Goal: Task Accomplishment & Management: Complete application form

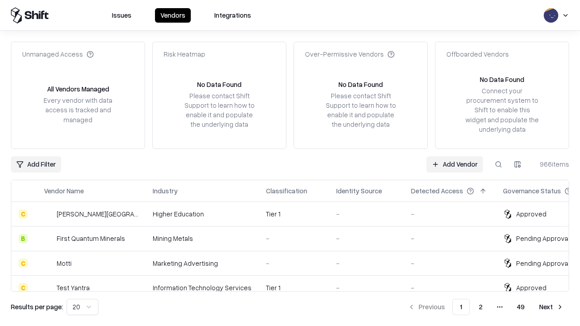
click at [454, 164] on link "Add Vendor" at bounding box center [454, 164] width 57 height 16
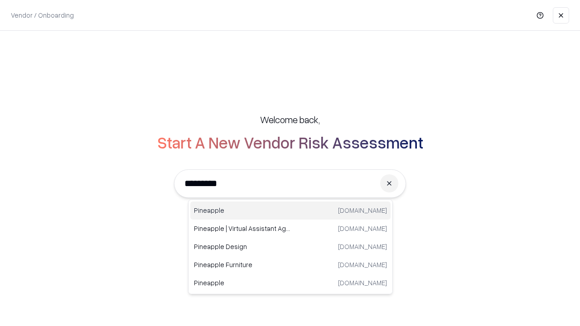
click at [290, 211] on div "Pineapple [DOMAIN_NAME]" at bounding box center [290, 211] width 200 height 18
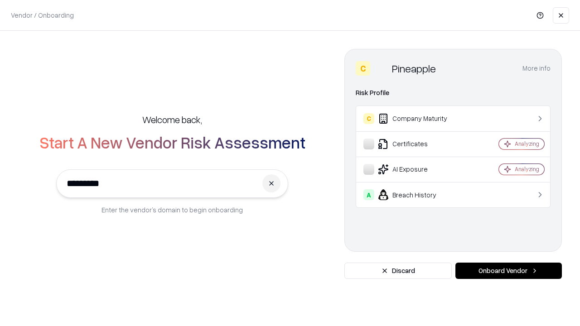
type input "*********"
click at [508, 271] on button "Onboard Vendor" at bounding box center [508, 271] width 106 height 16
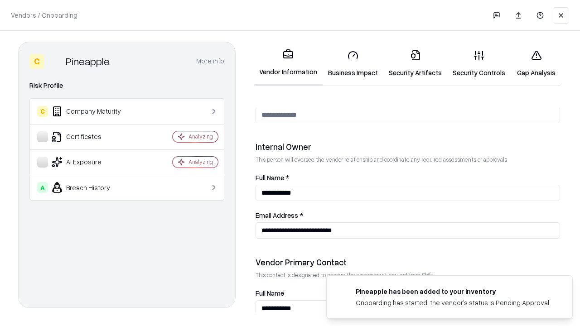
scroll to position [469, 0]
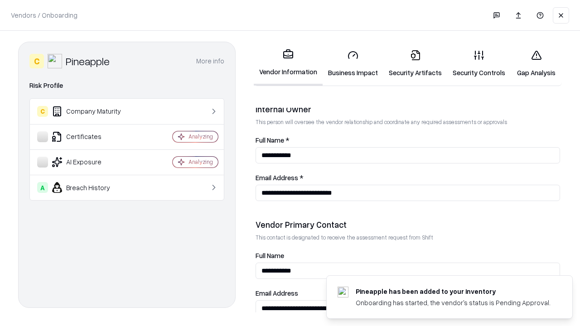
click at [353, 63] on link "Business Impact" at bounding box center [353, 64] width 61 height 42
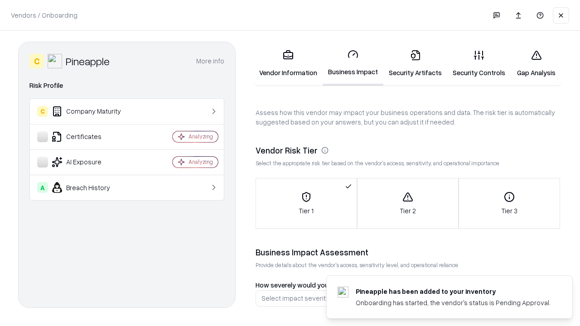
click at [415, 63] on link "Security Artifacts" at bounding box center [415, 64] width 64 height 42
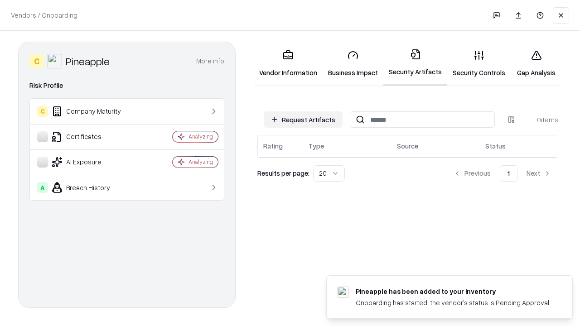
click at [303, 120] on button "Request Artifacts" at bounding box center [303, 119] width 79 height 16
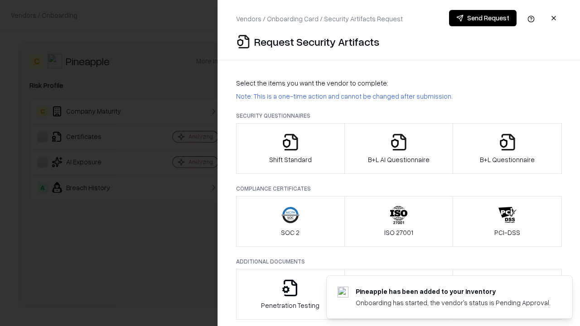
click at [290, 149] on icon "button" at bounding box center [290, 142] width 18 height 18
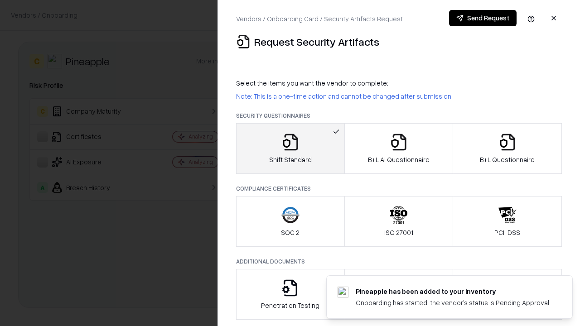
click at [483, 18] on button "Send Request" at bounding box center [483, 18] width 68 height 16
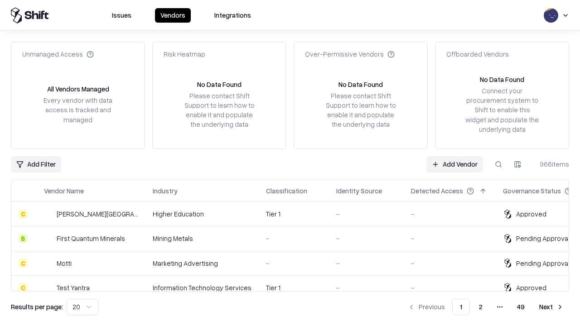
click at [498, 164] on button at bounding box center [498, 164] width 16 height 16
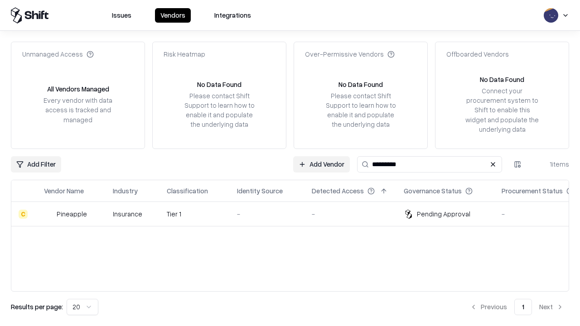
type input "*********"
click at [295, 214] on div "-" at bounding box center [267, 214] width 60 height 10
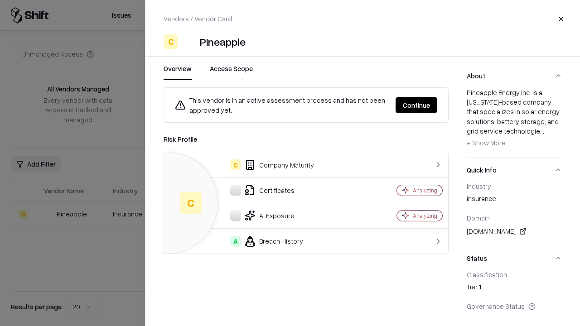
click at [416, 105] on button "Continue" at bounding box center [417, 105] width 42 height 16
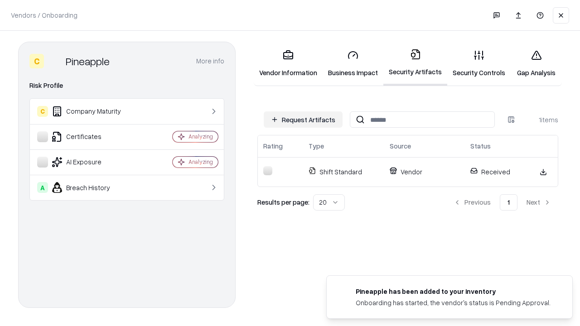
click at [479, 63] on link "Security Controls" at bounding box center [478, 64] width 63 height 42
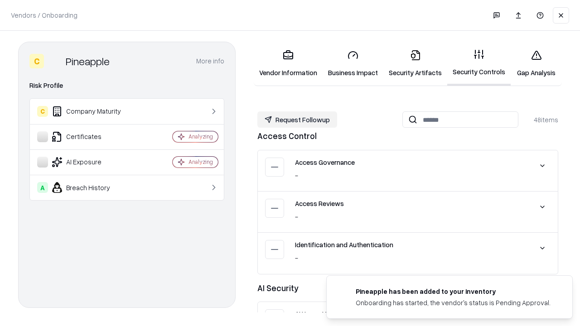
click at [297, 120] on button "Request Followup" at bounding box center [297, 119] width 80 height 16
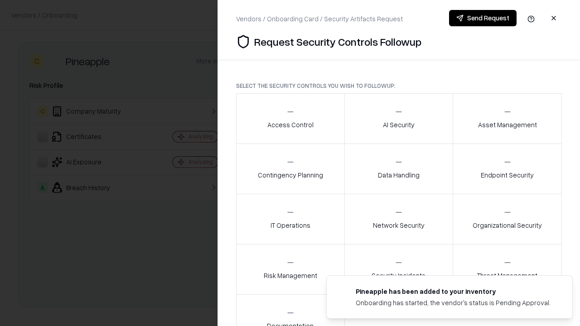
click at [290, 119] on div "Access Control" at bounding box center [290, 118] width 46 height 22
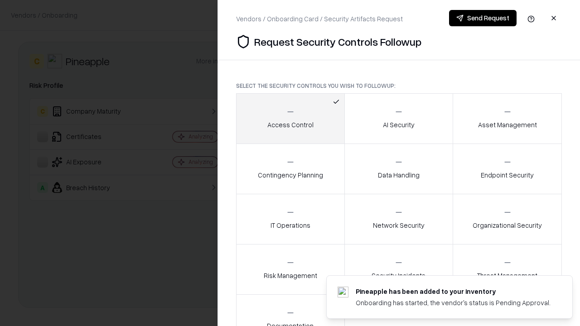
click at [483, 18] on button "Send Request" at bounding box center [483, 18] width 68 height 16
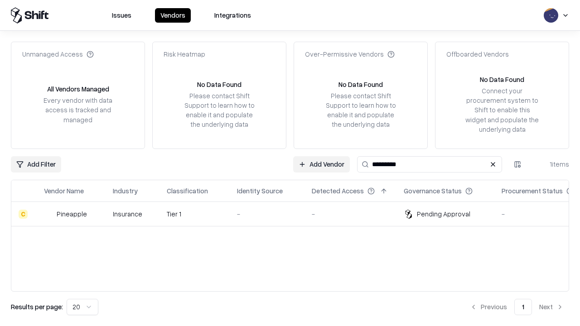
type input "*********"
click at [295, 214] on div "-" at bounding box center [267, 214] width 60 height 10
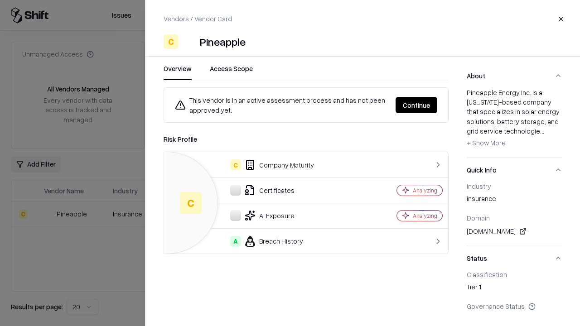
click at [416, 105] on button "Continue" at bounding box center [417, 105] width 42 height 16
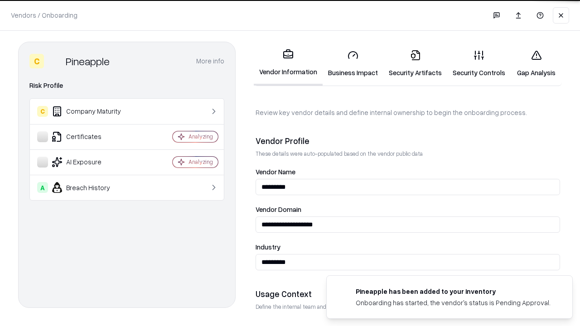
click at [536, 63] on link "Gap Analysis" at bounding box center [536, 64] width 51 height 42
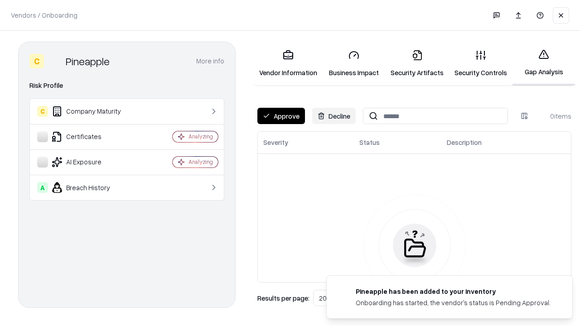
click at [281, 116] on button "Approve" at bounding box center [281, 116] width 48 height 16
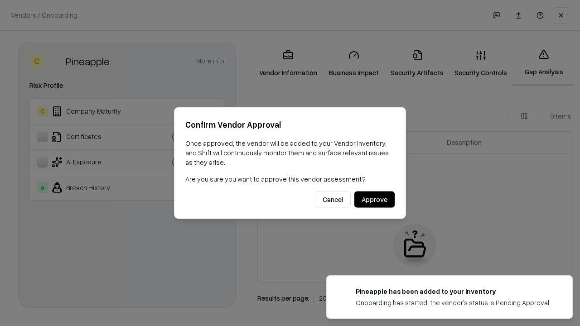
click at [374, 199] on button "Approve" at bounding box center [374, 200] width 40 height 16
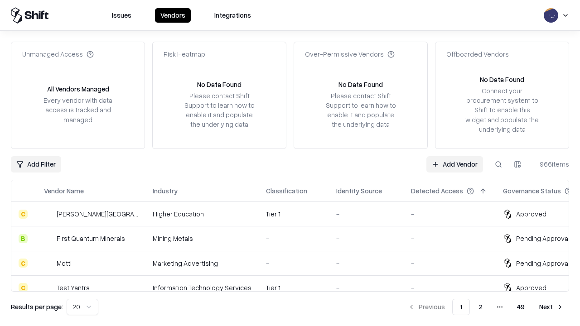
type input "*********"
click at [454, 164] on link "Add Vendor" at bounding box center [454, 164] width 57 height 16
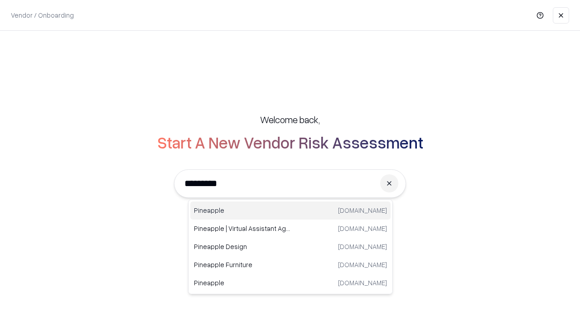
click at [290, 211] on div "Pineapple [DOMAIN_NAME]" at bounding box center [290, 211] width 200 height 18
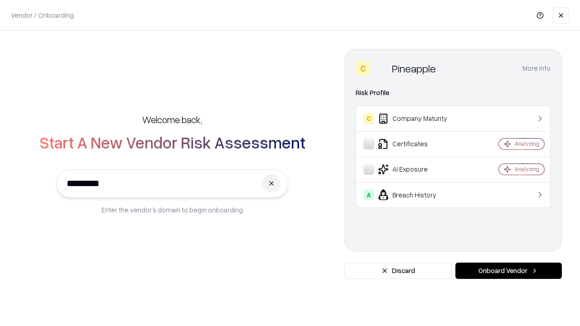
type input "*********"
click at [508, 271] on button "Onboard Vendor" at bounding box center [508, 271] width 106 height 16
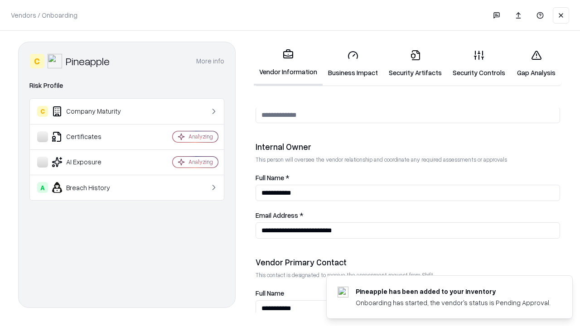
scroll to position [469, 0]
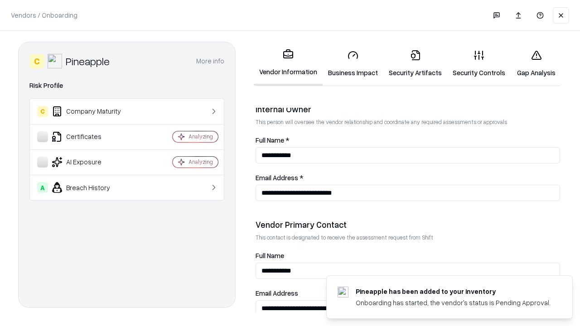
click at [536, 63] on link "Gap Analysis" at bounding box center [536, 64] width 51 height 42
